Goal: Task Accomplishment & Management: Manage account settings

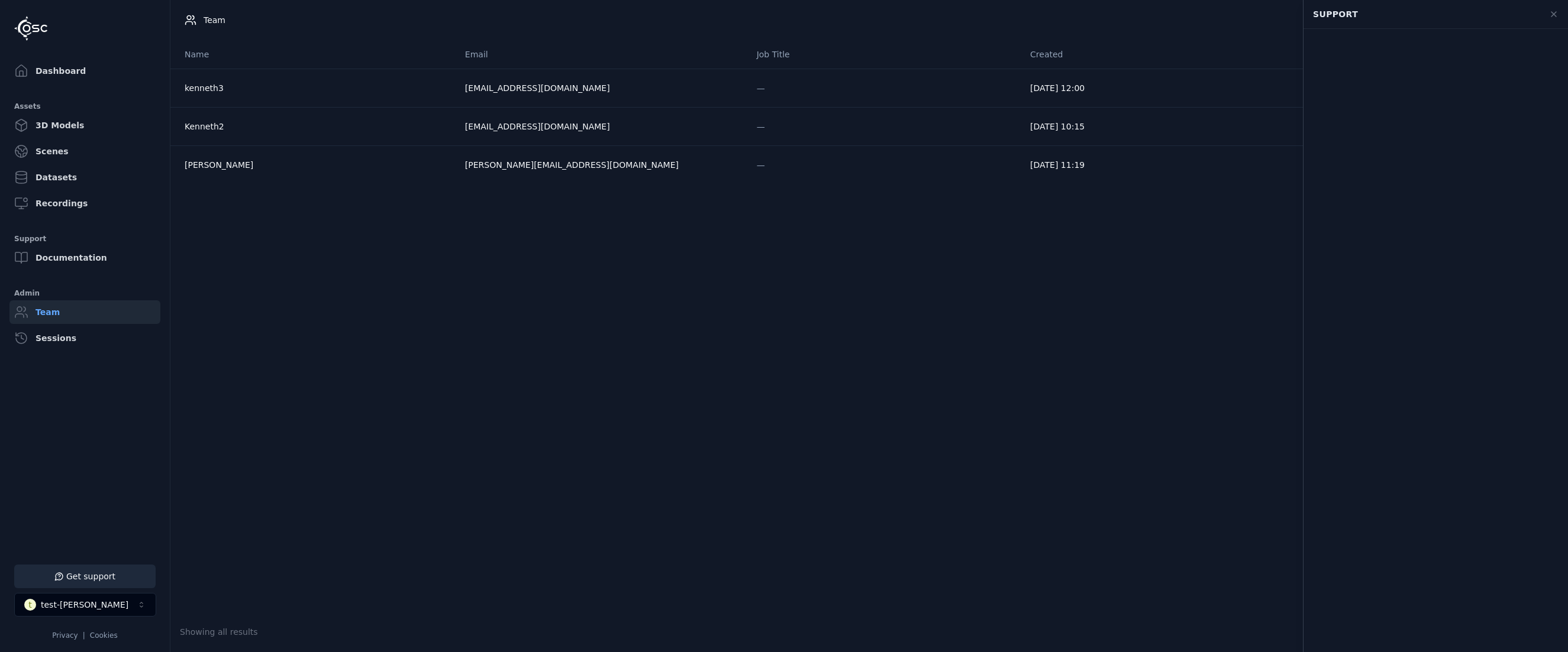
click at [931, 419] on div "Name Email Job Title Created kenneth3 [EMAIL_ADDRESS][DOMAIN_NAME] — [DATE] 12:…" at bounding box center [869, 326] width 1398 height 572
click at [104, 605] on button "t test-[PERSON_NAME]" at bounding box center [85, 605] width 142 height 23
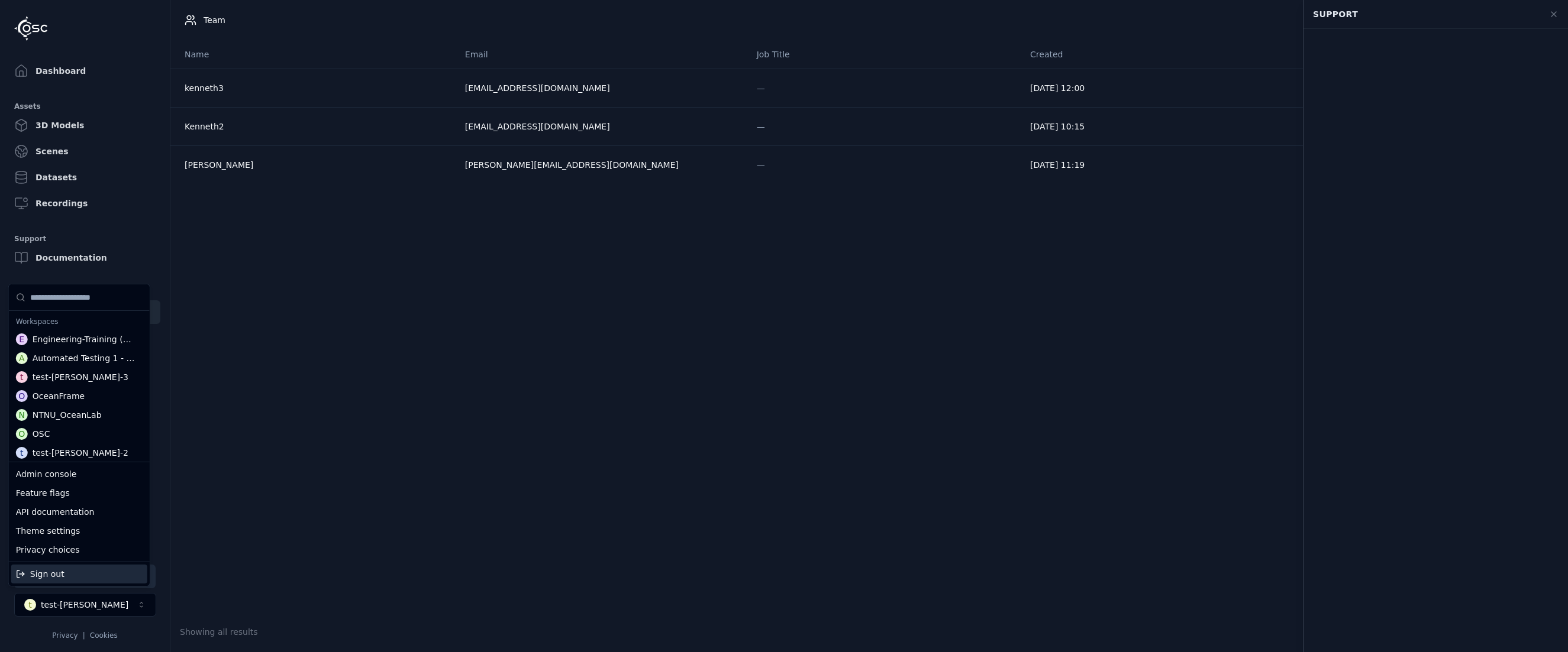
click at [86, 573] on div "Sign out" at bounding box center [78, 574] width 136 height 19
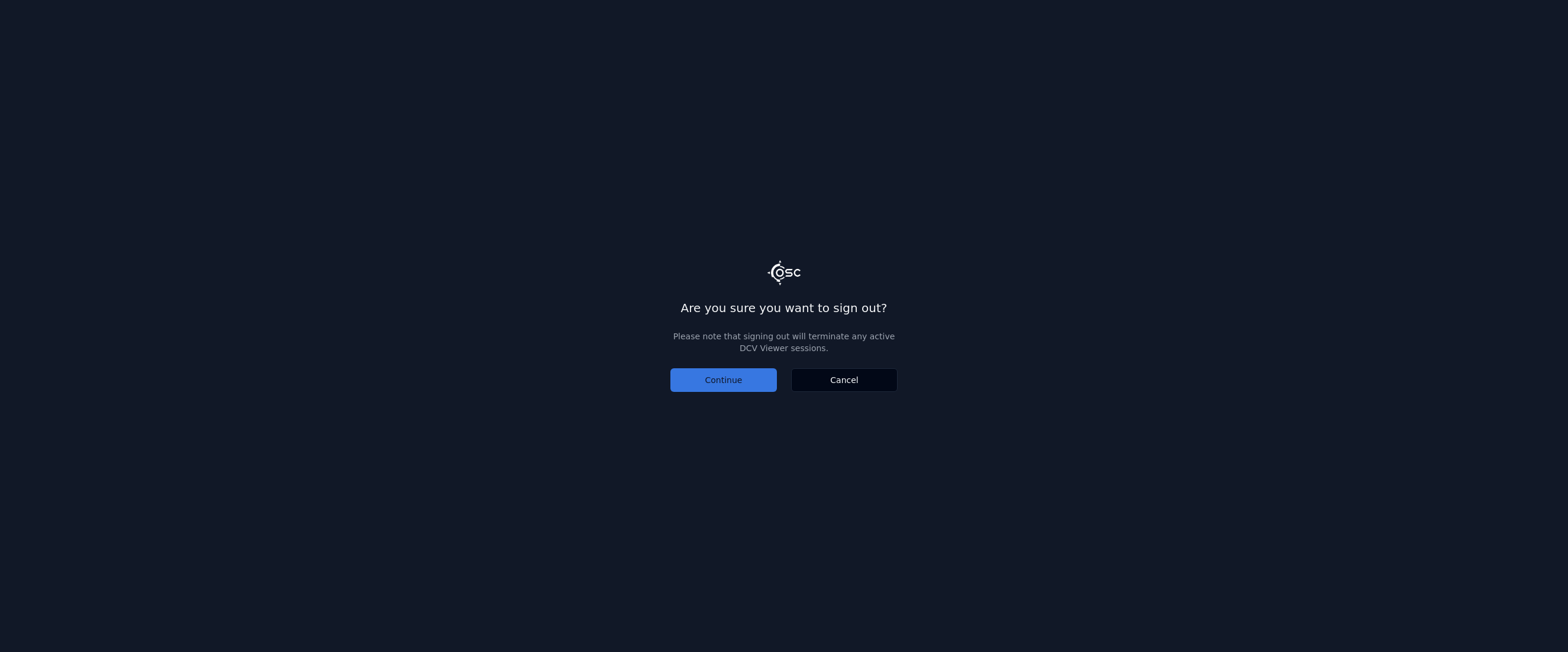
click at [741, 381] on button "Continue" at bounding box center [723, 380] width 107 height 23
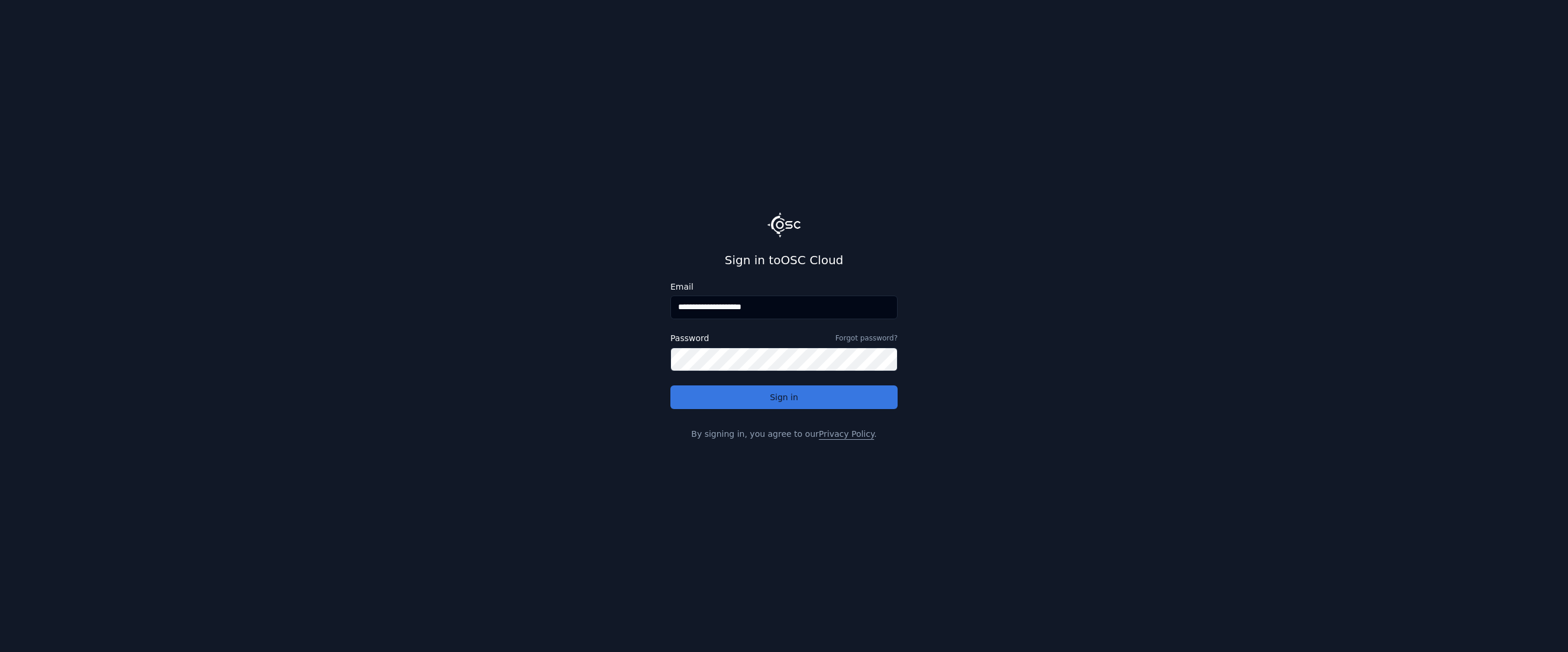
click at [764, 395] on button "Sign in" at bounding box center [784, 397] width 227 height 23
